Goal: Information Seeking & Learning: Learn about a topic

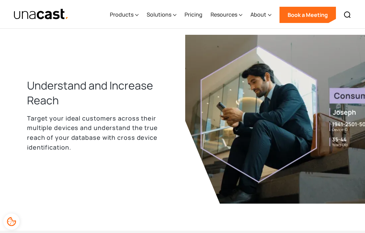
scroll to position [865, 0]
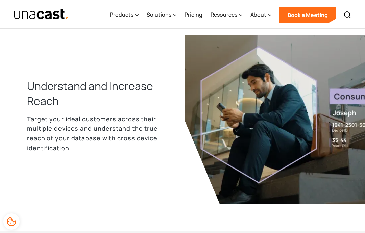
click at [128, 10] on div "Products" at bounding box center [124, 15] width 29 height 28
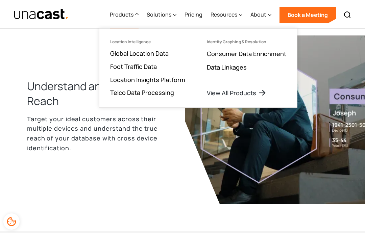
click at [166, 11] on div "Solutions" at bounding box center [159, 14] width 25 height 8
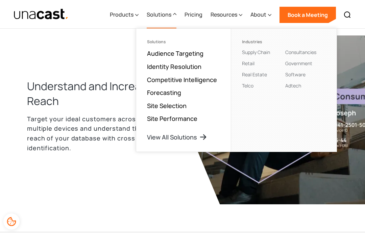
click at [172, 82] on link "Competitive Intelligence" at bounding box center [182, 80] width 70 height 8
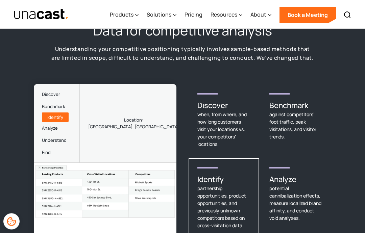
scroll to position [894, 0]
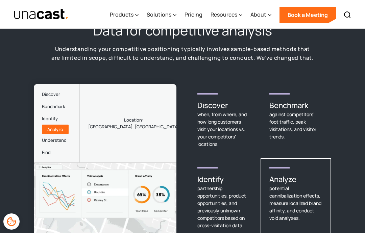
click at [208, 111] on div "when, from where, and how long customers visit your locations vs. your competit…" at bounding box center [223, 129] width 53 height 37
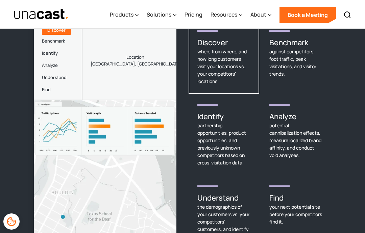
scroll to position [949, 0]
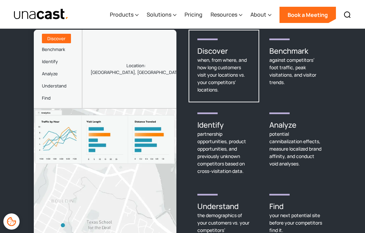
click at [305, 77] on link "Benchmark against competitors’ foot traffic, peak visitations, and visitor tren…" at bounding box center [296, 66] width 71 height 73
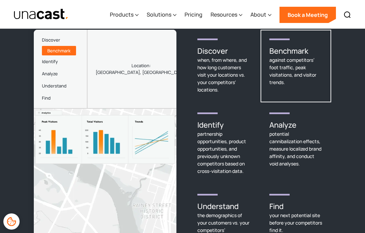
click at [233, 135] on div "partnership opportunities, product opportunities, and previously unknown compet…" at bounding box center [223, 152] width 53 height 45
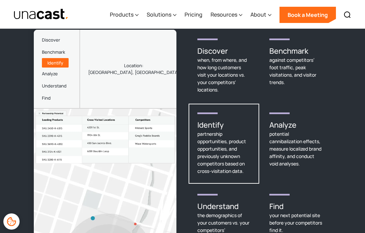
click at [298, 132] on div "potential cannibalization effects, measure localized brand affinity, and conduc…" at bounding box center [295, 148] width 53 height 37
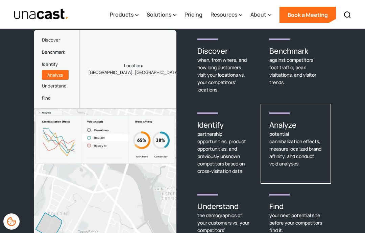
click at [297, 201] on h3 "Find" at bounding box center [295, 206] width 53 height 11
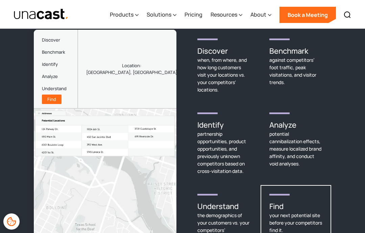
click at [241, 218] on div "the demographics of your customers vs. your competitors’ customers, and identif…" at bounding box center [223, 234] width 53 height 45
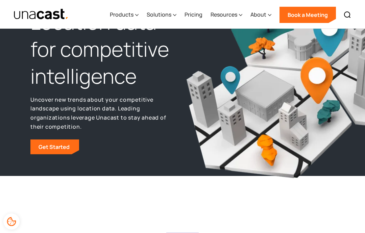
scroll to position [0, 0]
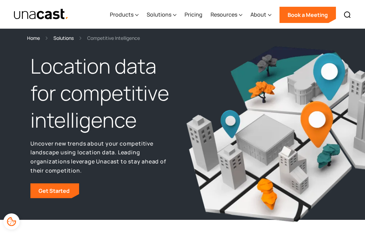
click at [162, 3] on div "Solutions" at bounding box center [162, 15] width 30 height 28
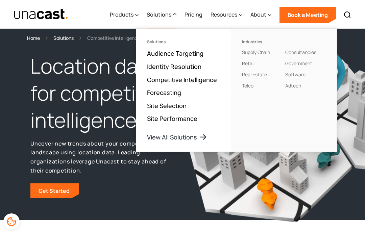
click at [262, 75] on link "Real Estate" at bounding box center [254, 74] width 25 height 6
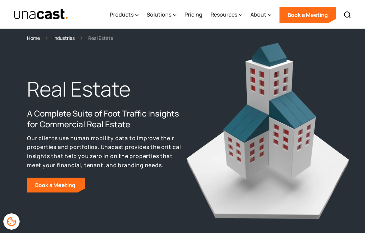
click at [171, 15] on div "Solutions" at bounding box center [159, 14] width 25 height 8
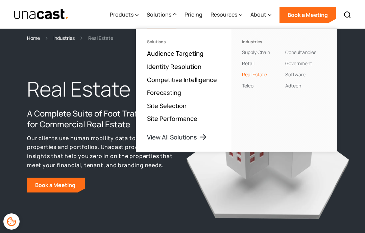
click at [196, 15] on link "Pricing" at bounding box center [194, 15] width 18 height 28
